Goal: Transaction & Acquisition: Purchase product/service

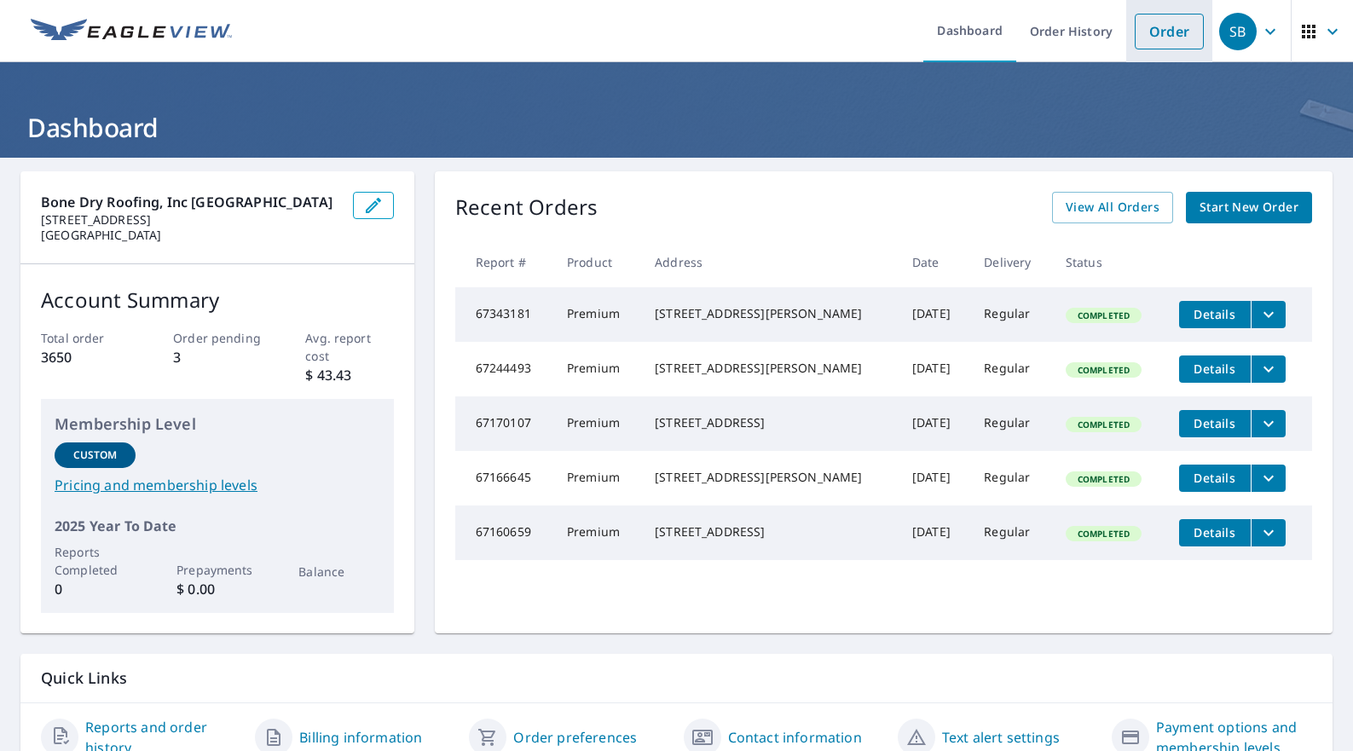
click at [1150, 32] on link "Order" at bounding box center [1169, 32] width 69 height 36
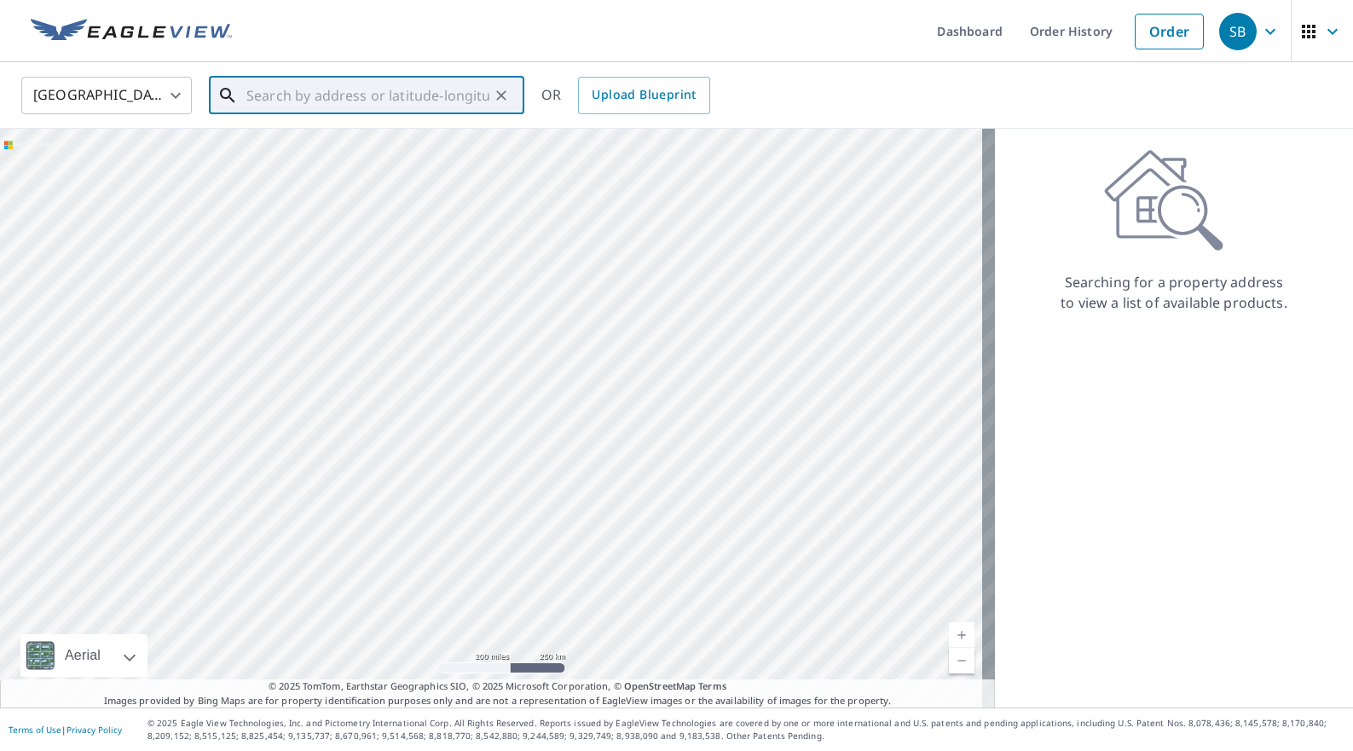
click at [329, 93] on input "text" at bounding box center [367, 96] width 243 height 48
click at [300, 153] on span "[STREET_ADDRESS]" at bounding box center [377, 145] width 268 height 20
type input "[STREET_ADDRESS][PERSON_NAME]"
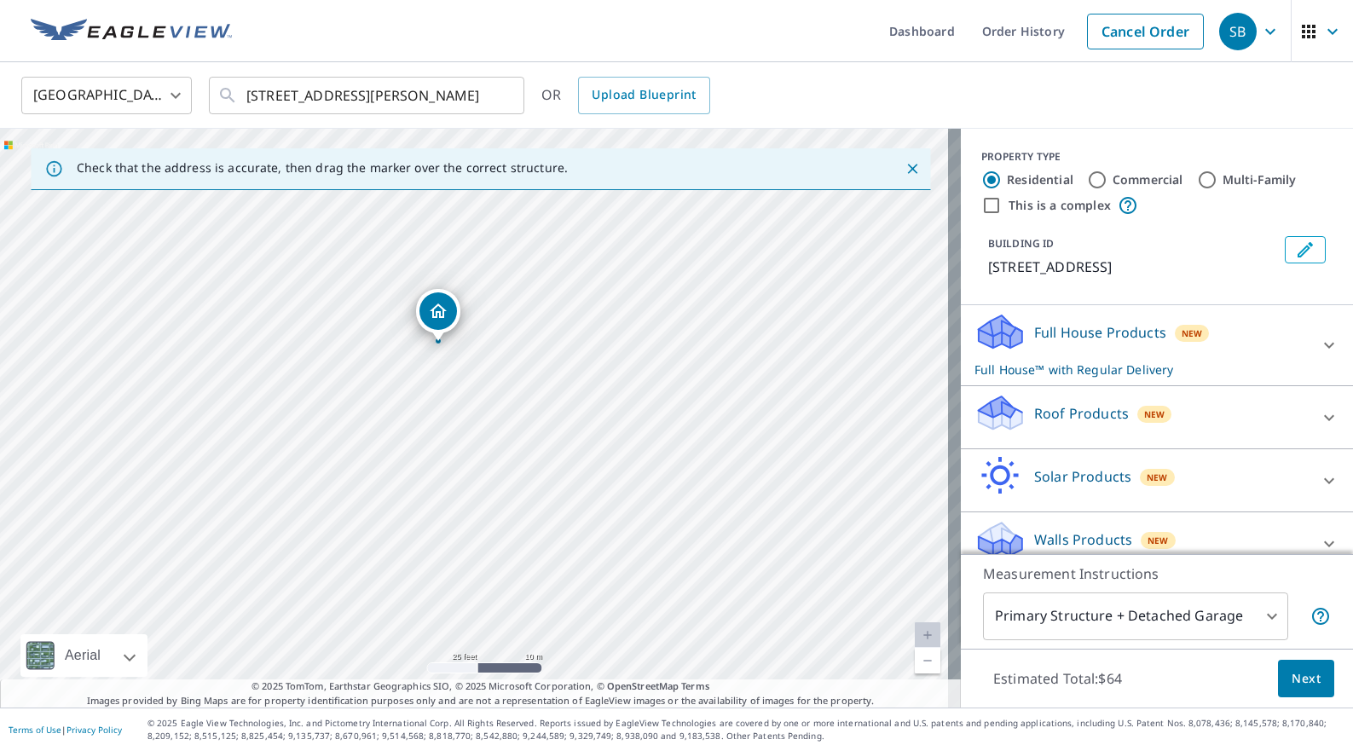
click at [1319, 422] on icon at bounding box center [1329, 418] width 20 height 20
click at [1010, 476] on div "Premium $32" at bounding box center [1156, 466] width 365 height 49
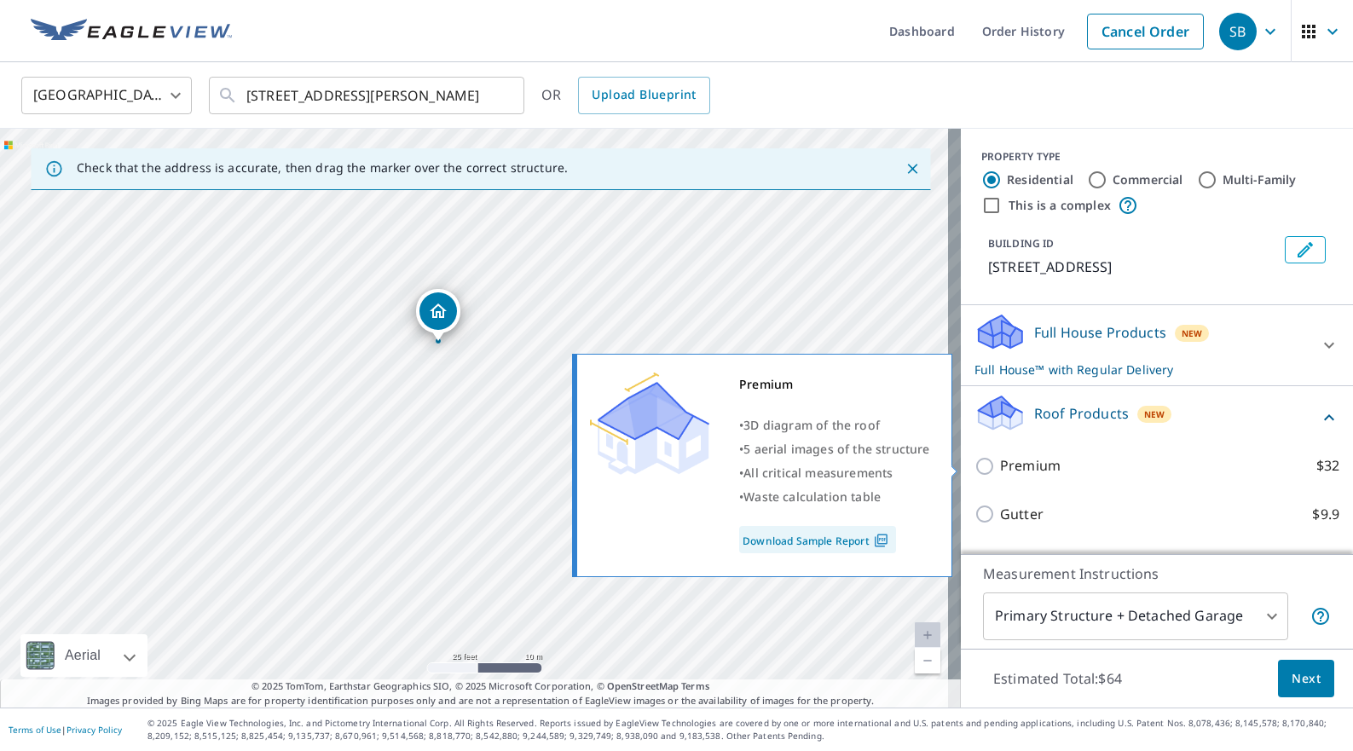
click at [975, 460] on input "Premium $32" at bounding box center [987, 466] width 26 height 20
checkbox input "true"
checkbox input "false"
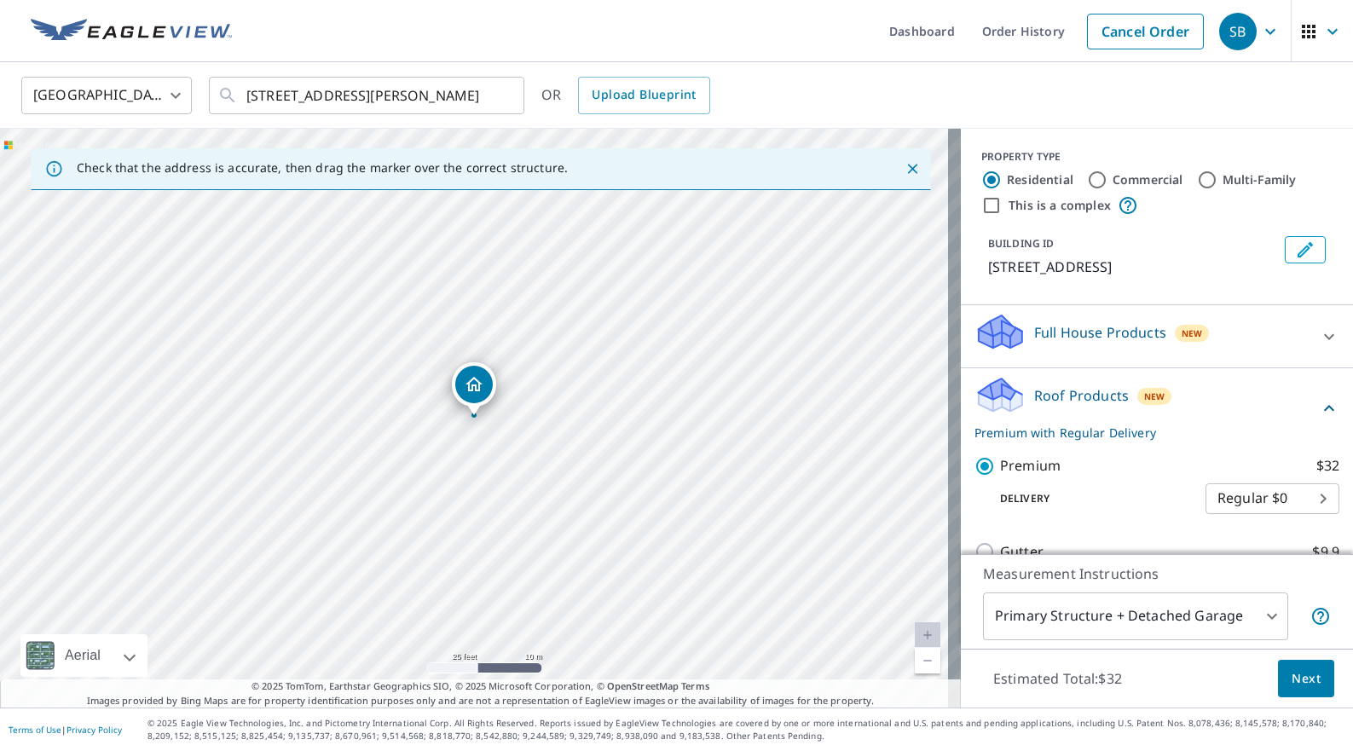
click at [1298, 676] on span "Next" at bounding box center [1306, 678] width 29 height 21
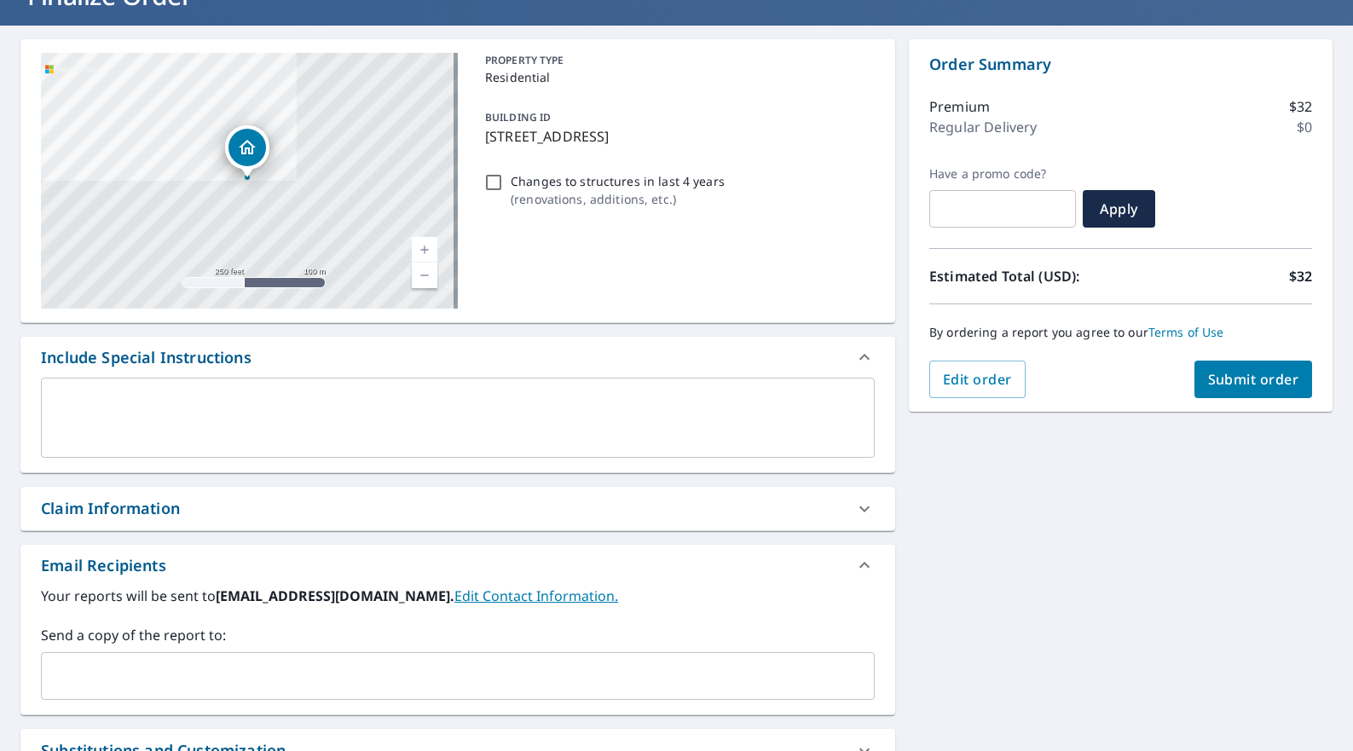
scroll to position [322, 0]
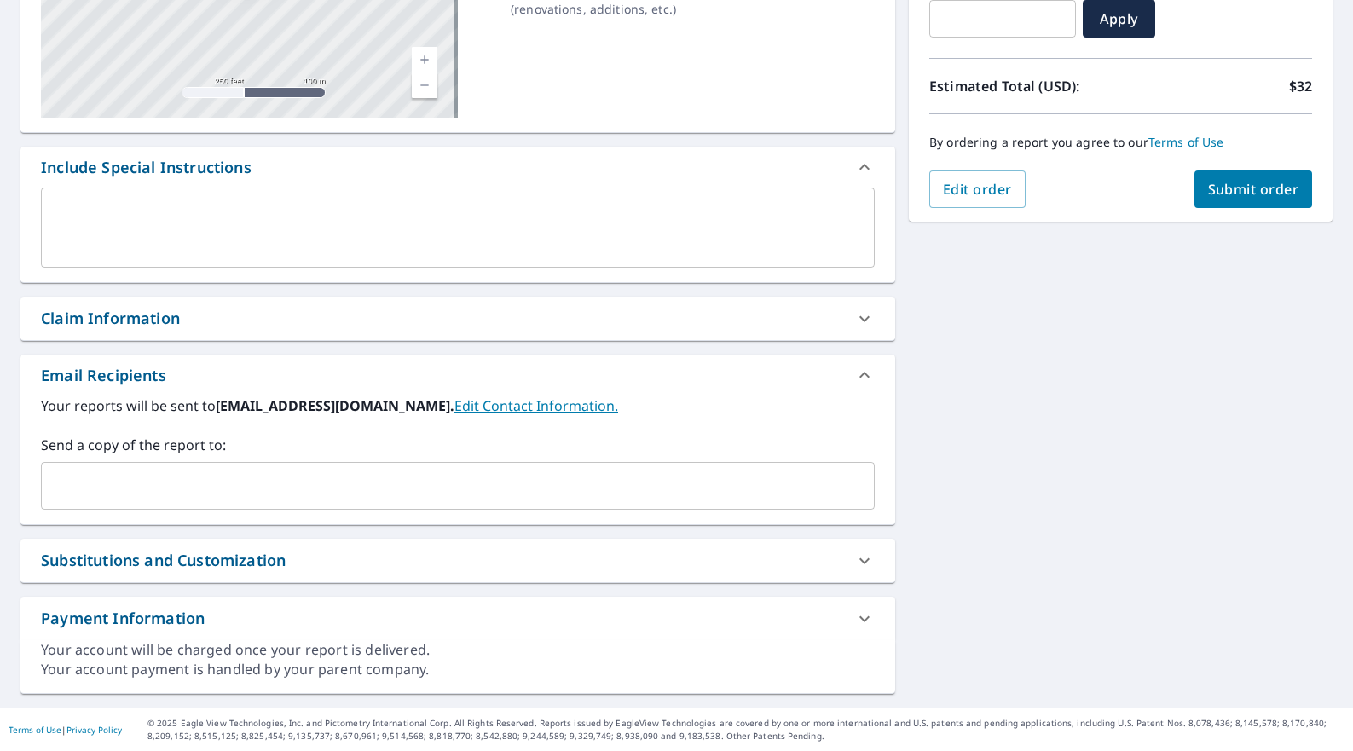
click at [168, 510] on div "Your reports will be sent to [EMAIL_ADDRESS][DOMAIN_NAME]. Edit Contact Informa…" at bounding box center [457, 460] width 875 height 129
click at [171, 500] on input "text" at bounding box center [445, 486] width 793 height 32
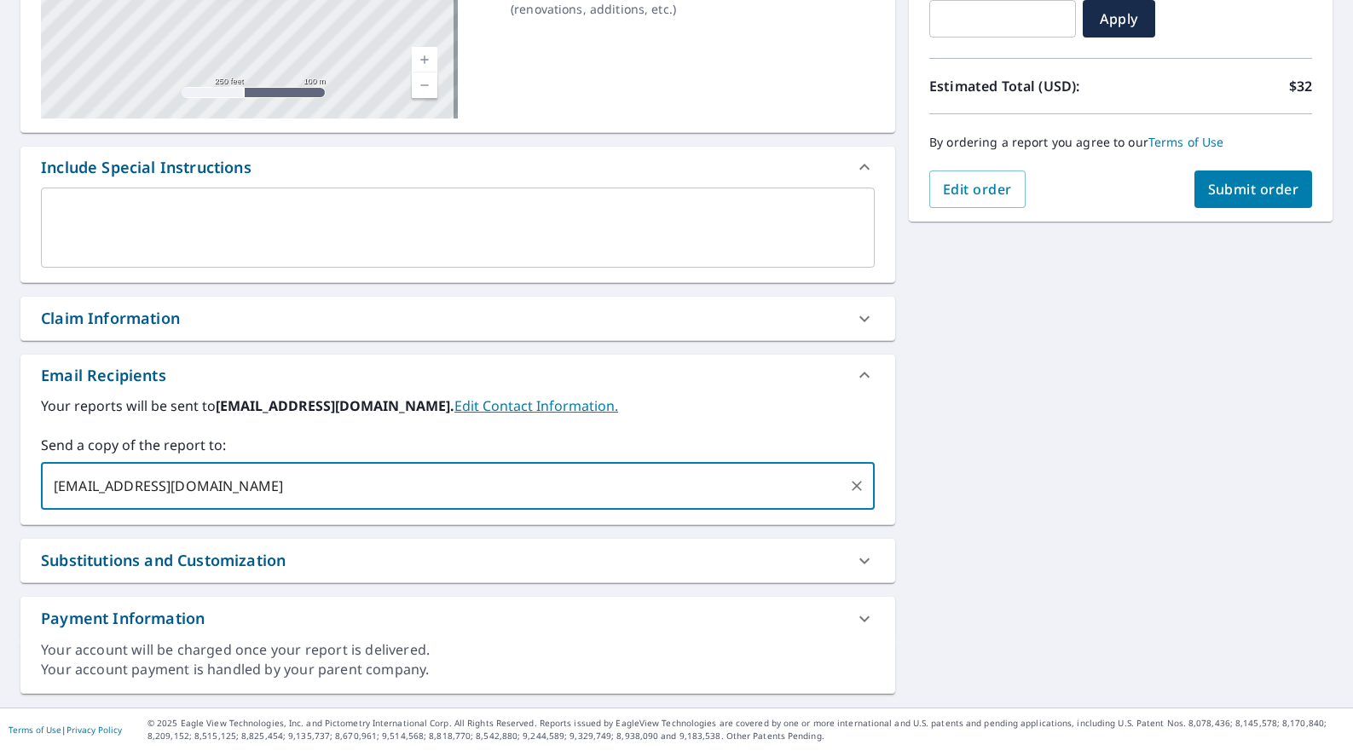
type input "[EMAIL_ADDRESS][DOMAIN_NAME]"
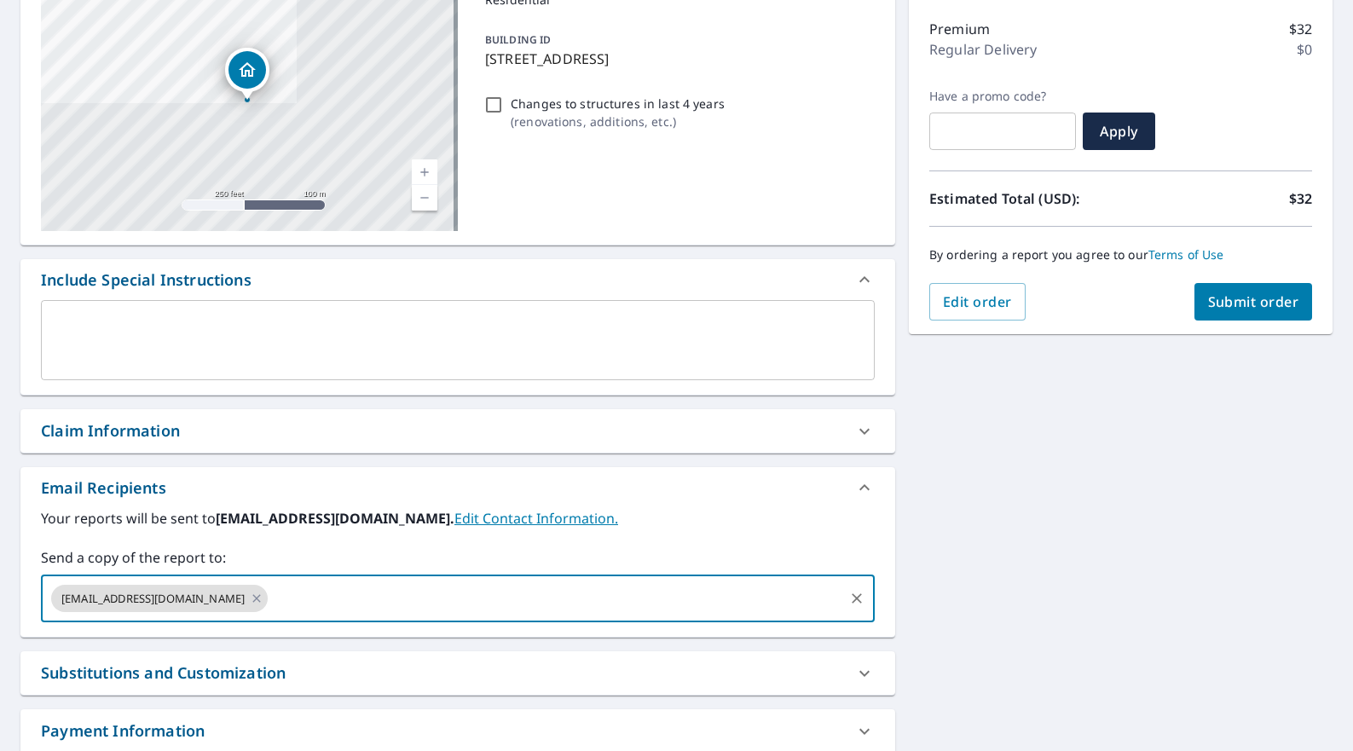
scroll to position [206, 0]
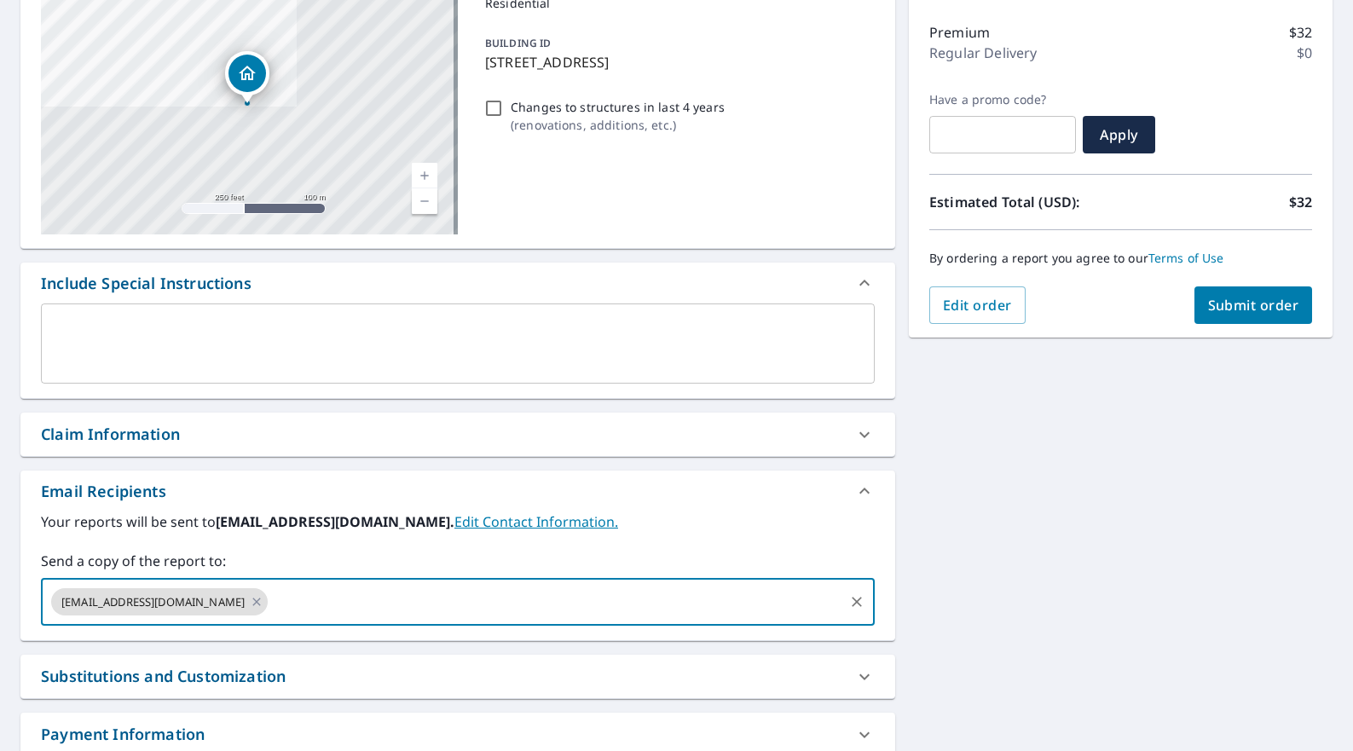
click at [1274, 296] on span "Submit order" at bounding box center [1253, 305] width 91 height 19
checkbox input "true"
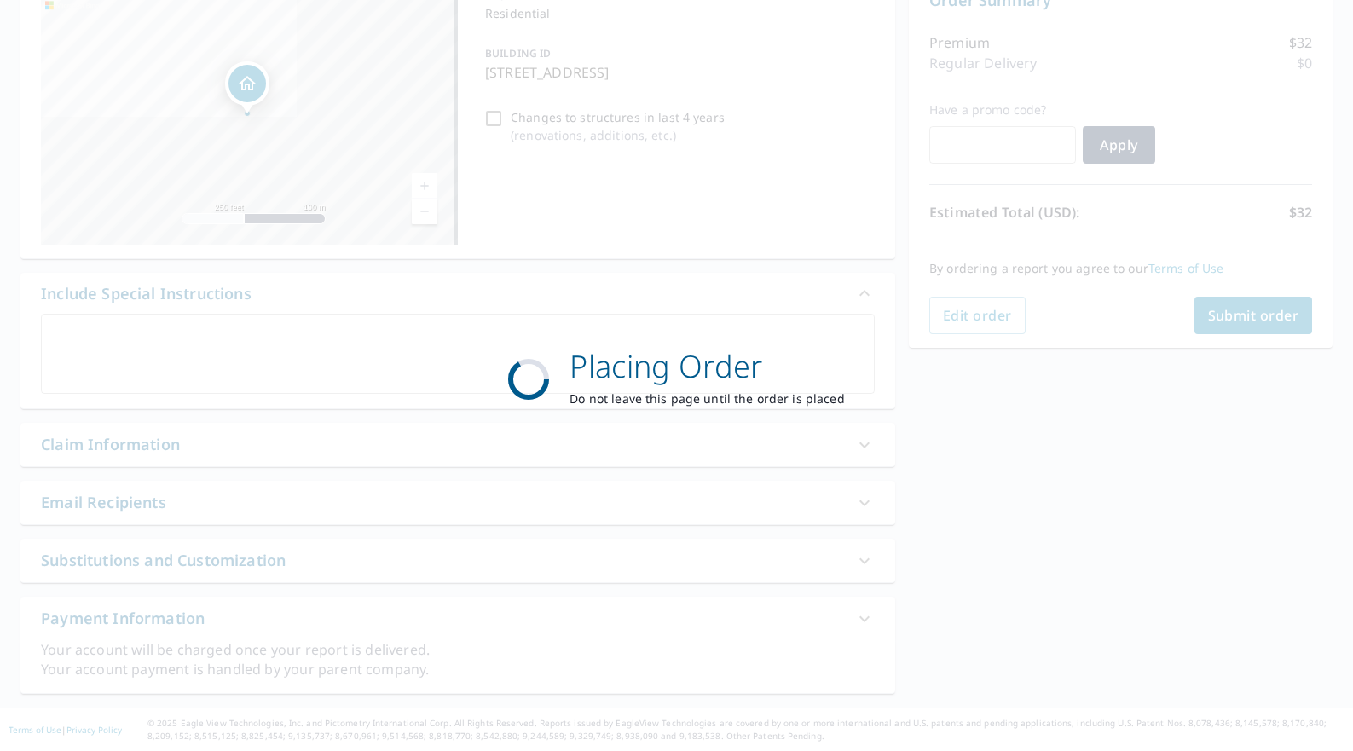
scroll to position [196, 0]
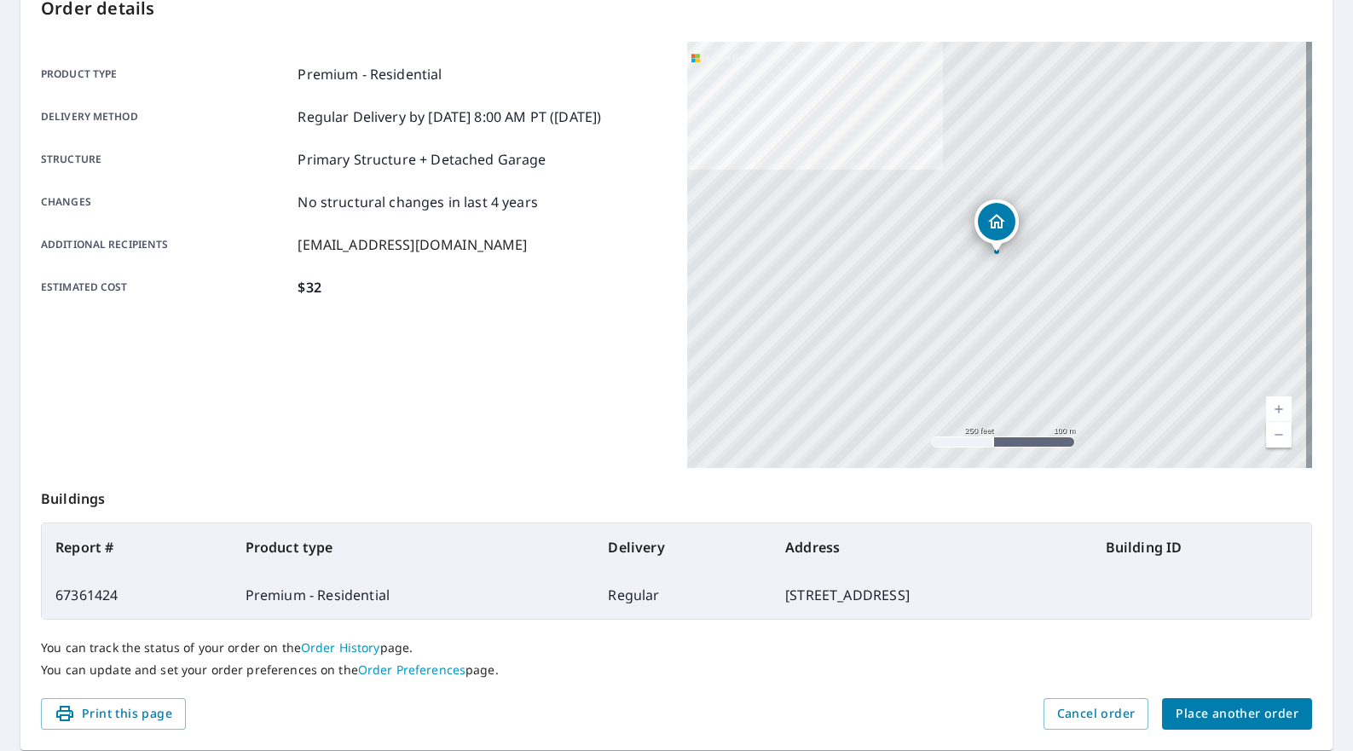
click at [529, 367] on div "Product type Premium - Residential Delivery method Regular Delivery by [DATE] 8…" at bounding box center [354, 255] width 626 height 426
